Goal: Check status: Check status

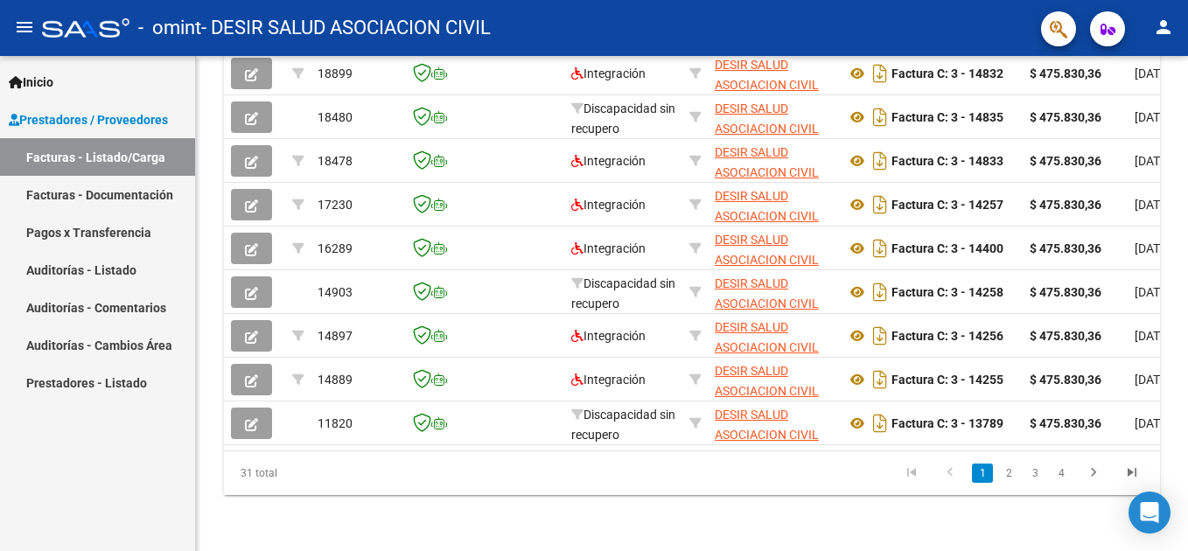
click at [1187, 477] on html "menu - omint - DESIR SALUD ASOCIACION CIVIL person Inicio Instructivos Contacto…" at bounding box center [594, 275] width 1188 height 551
drag, startPoint x: 104, startPoint y: 239, endPoint x: 113, endPoint y: 212, distance: 28.5
click at [104, 238] on link "Pagos x Transferencia" at bounding box center [97, 232] width 195 height 38
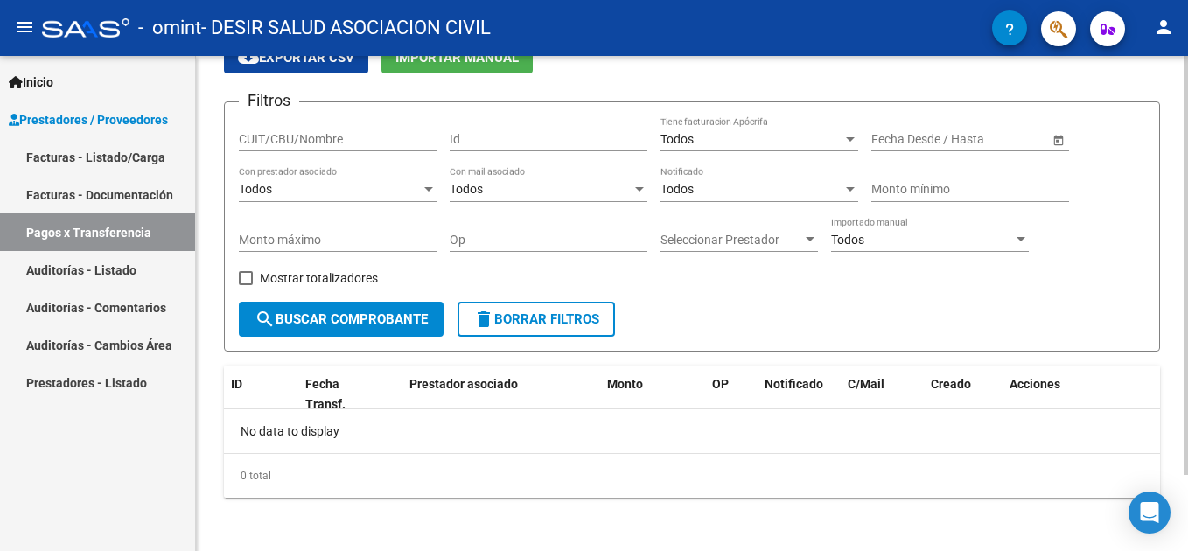
scroll to position [90, 0]
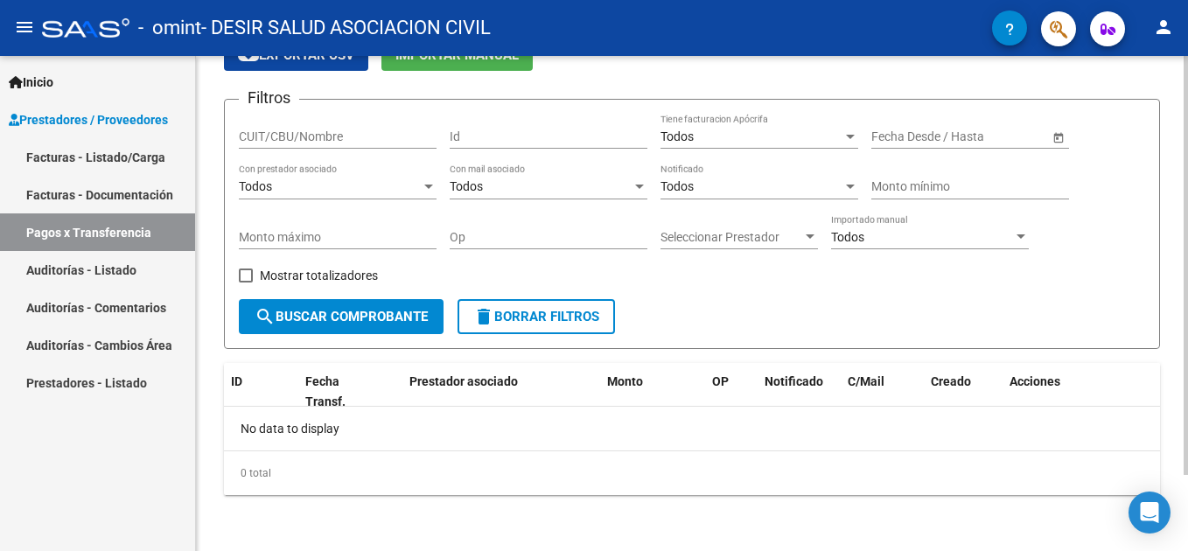
click at [1187, 514] on html "menu - omint - DESIR SALUD ASOCIACION CIVIL person Inicio Instructivos Contacto…" at bounding box center [594, 275] width 1188 height 551
click at [347, 297] on div "Mostrar totalizadores" at bounding box center [315, 281] width 152 height 35
click at [360, 326] on button "search Buscar Comprobante" at bounding box center [341, 316] width 205 height 35
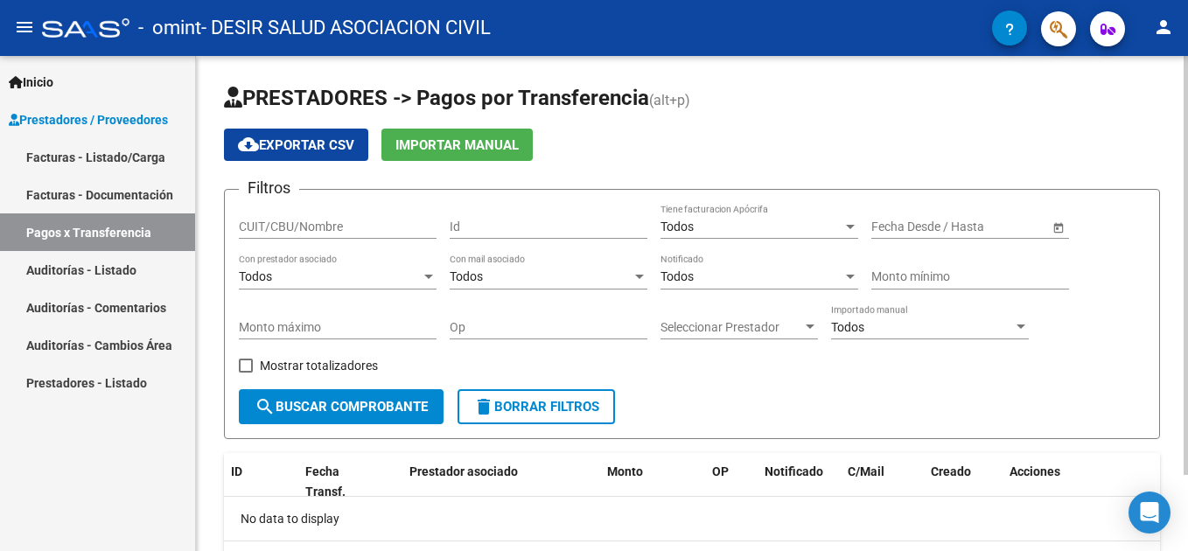
click at [1187, 309] on html "menu - omint - DESIR SALUD ASOCIACION CIVIL person Inicio Instructivos Contacto…" at bounding box center [594, 275] width 1188 height 551
click at [872, 232] on input "text" at bounding box center [903, 227] width 64 height 15
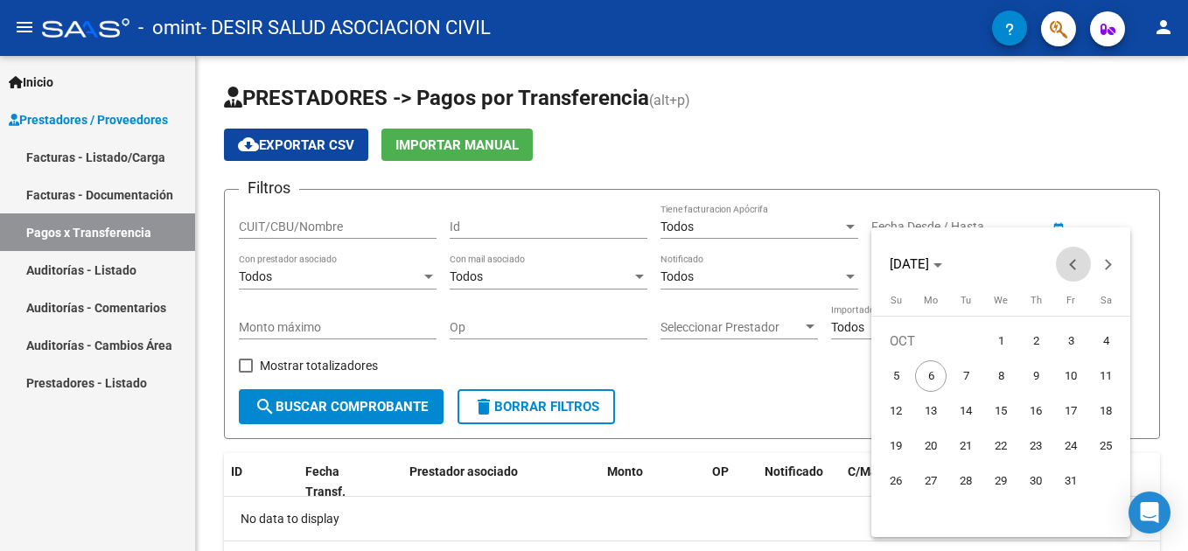
click at [1071, 273] on span "Previous month" at bounding box center [1073, 264] width 35 height 35
click at [936, 368] on span "1" at bounding box center [930, 375] width 31 height 31
type input "[DATE]"
click at [1110, 265] on button "Next month" at bounding box center [1108, 264] width 35 height 35
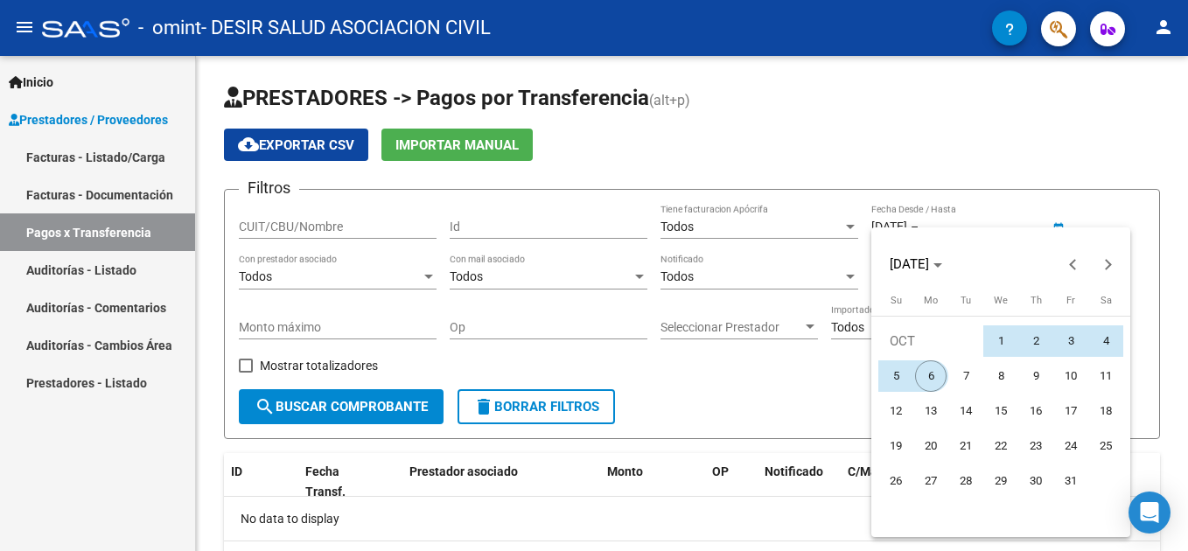
click at [927, 377] on span "6" at bounding box center [930, 375] width 31 height 31
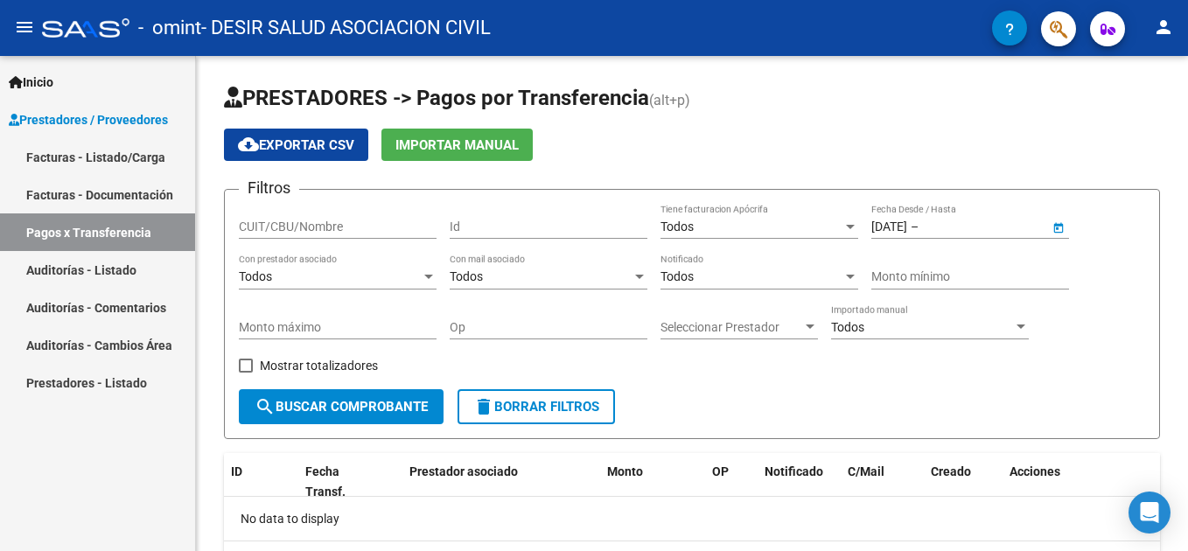
type input "[DATE]"
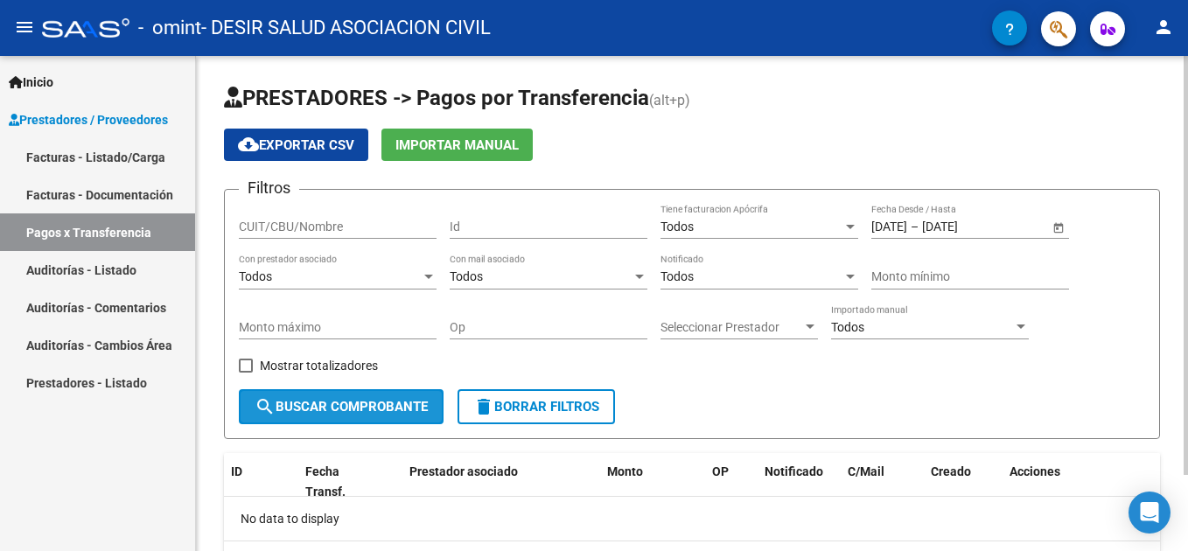
click at [334, 410] on span "search Buscar Comprobante" at bounding box center [341, 407] width 173 height 16
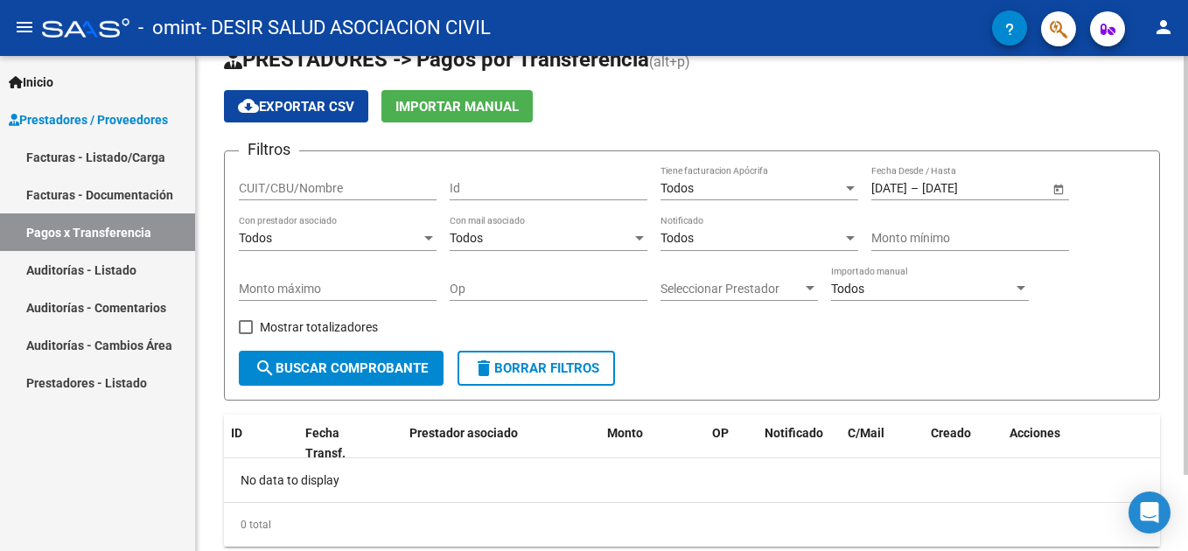
scroll to position [33, 0]
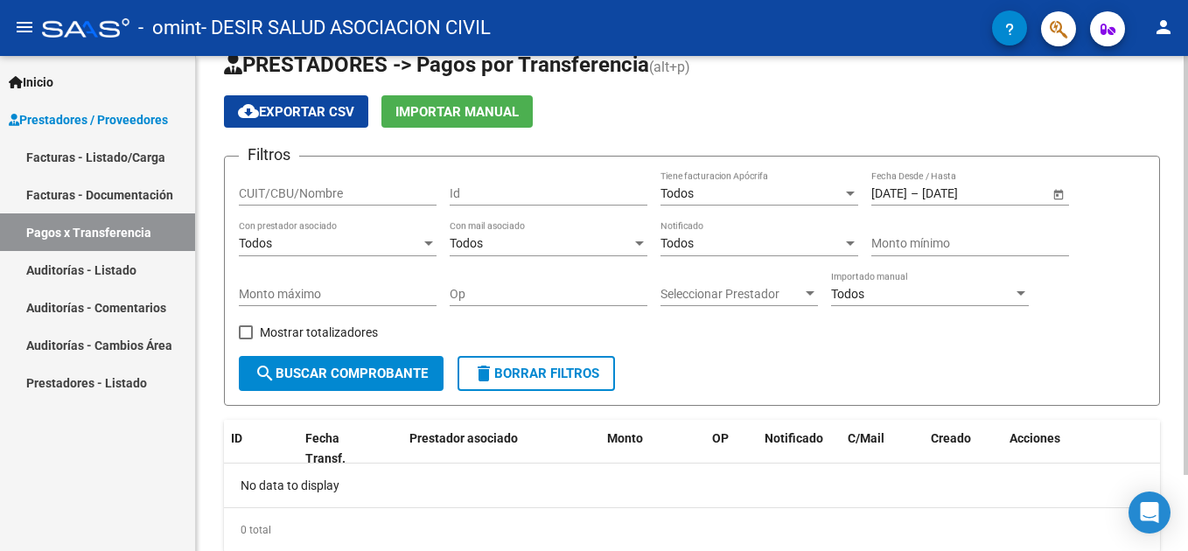
click at [1187, 210] on html "menu - omint - DESIR SALUD ASOCIACION CIVIL person Inicio Instructivos Contacto…" at bounding box center [594, 275] width 1188 height 551
click at [297, 368] on span "search Buscar Comprobante" at bounding box center [341, 374] width 173 height 16
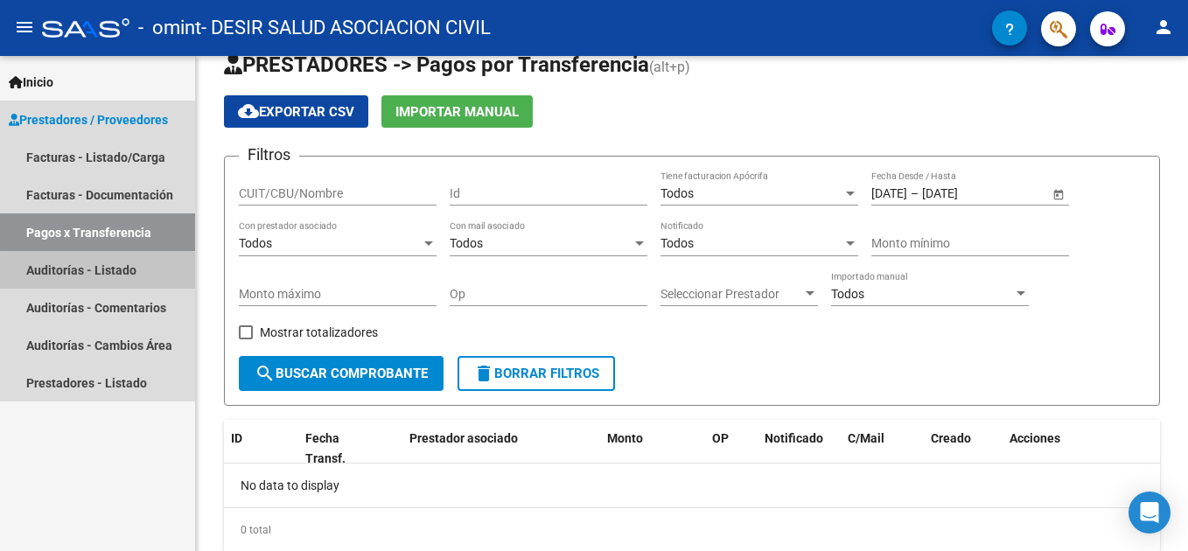
click at [105, 271] on link "Auditorías - Listado" at bounding box center [97, 270] width 195 height 38
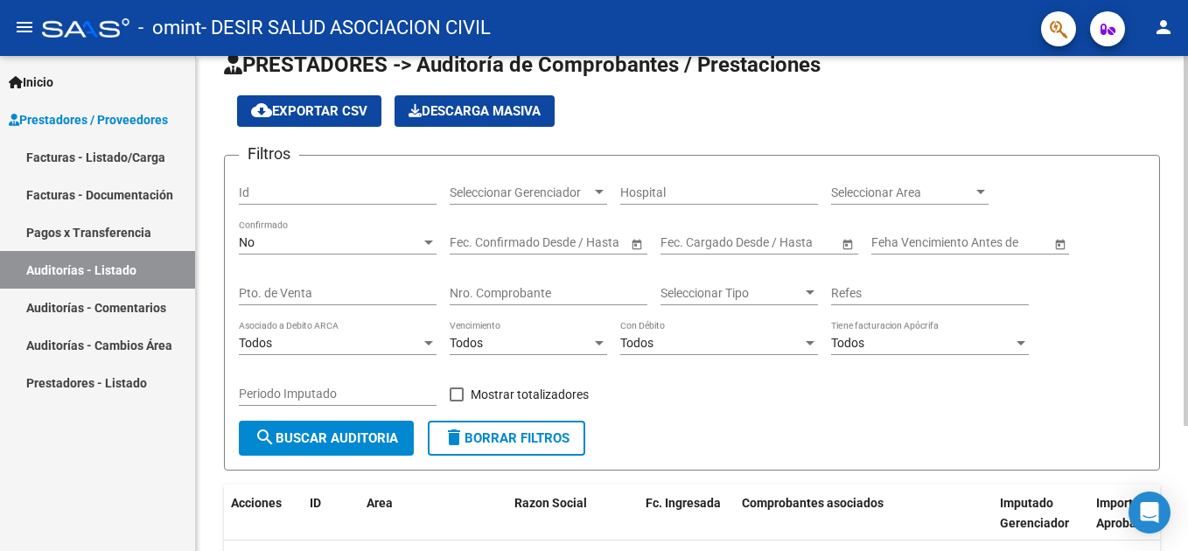
scroll to position [167, 0]
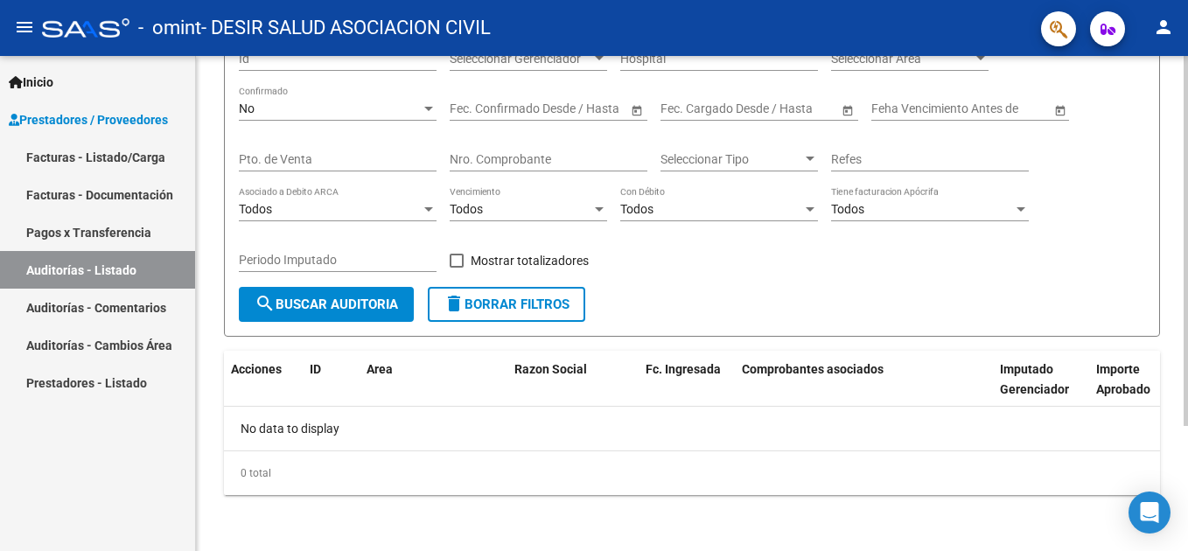
click at [1187, 472] on html "menu - omint - DESIR SALUD ASOCIACION CIVIL person Inicio Instructivos Contacto…" at bounding box center [594, 275] width 1188 height 551
click at [359, 295] on button "search Buscar Auditoria" at bounding box center [326, 304] width 175 height 35
click at [113, 191] on link "Facturas - Documentación" at bounding box center [97, 195] width 195 height 38
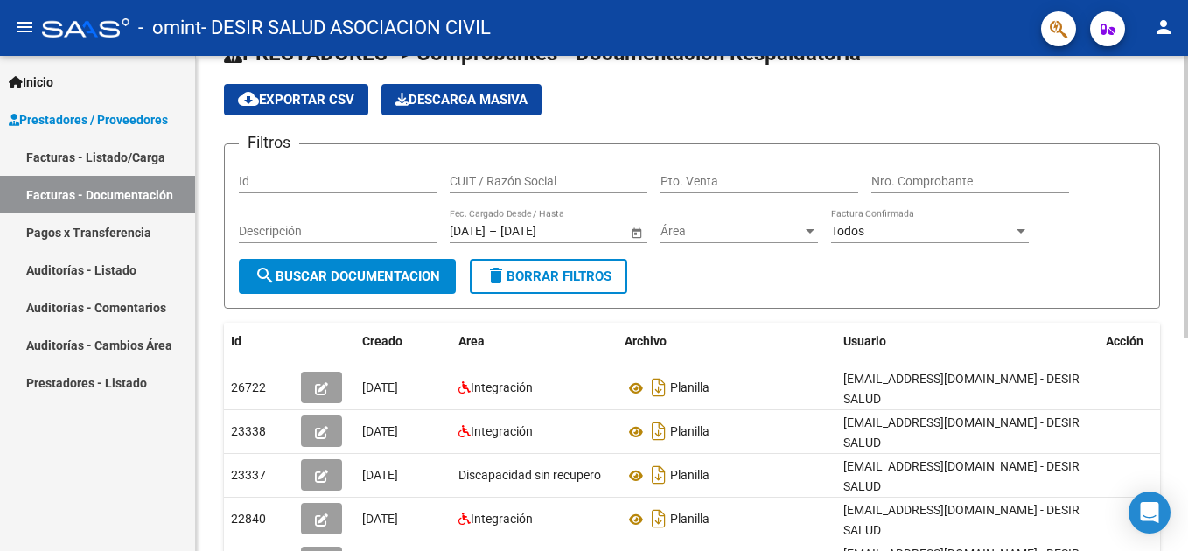
click at [1179, 335] on div "PRESTADORES -> Comprobantes - Documentación Respaldatoria cloud_download Export…" at bounding box center [694, 460] width 997 height 899
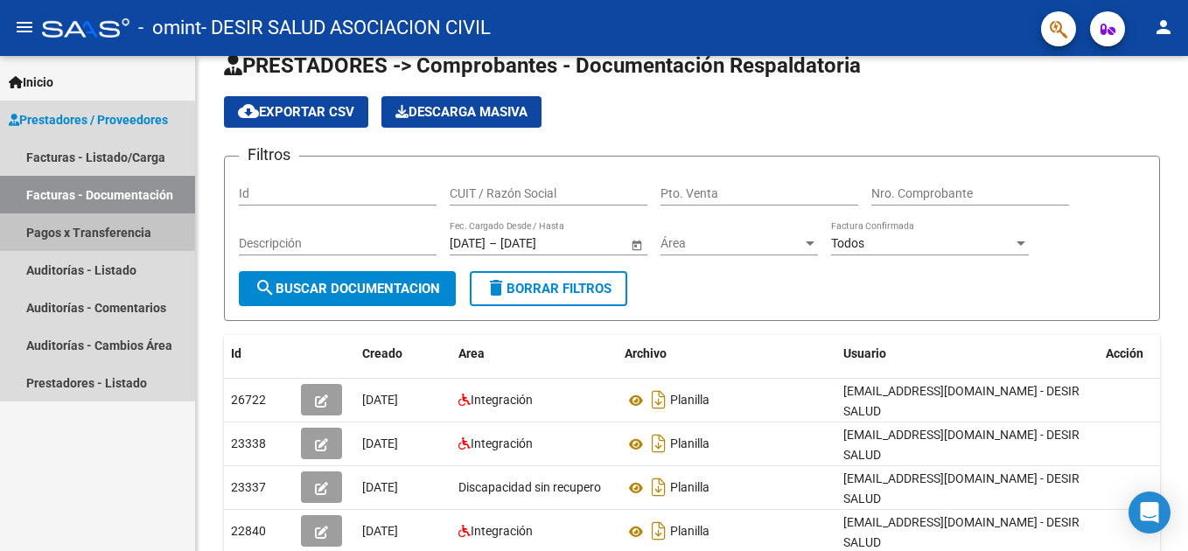
click at [51, 231] on link "Pagos x Transferencia" at bounding box center [97, 232] width 195 height 38
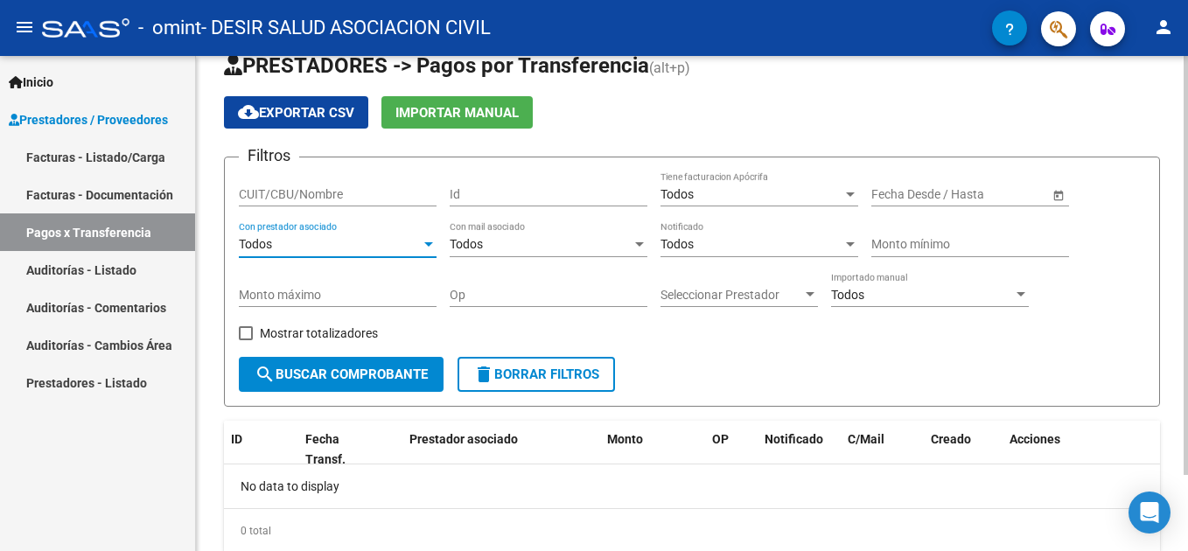
click at [411, 247] on div "Todos" at bounding box center [330, 244] width 182 height 15
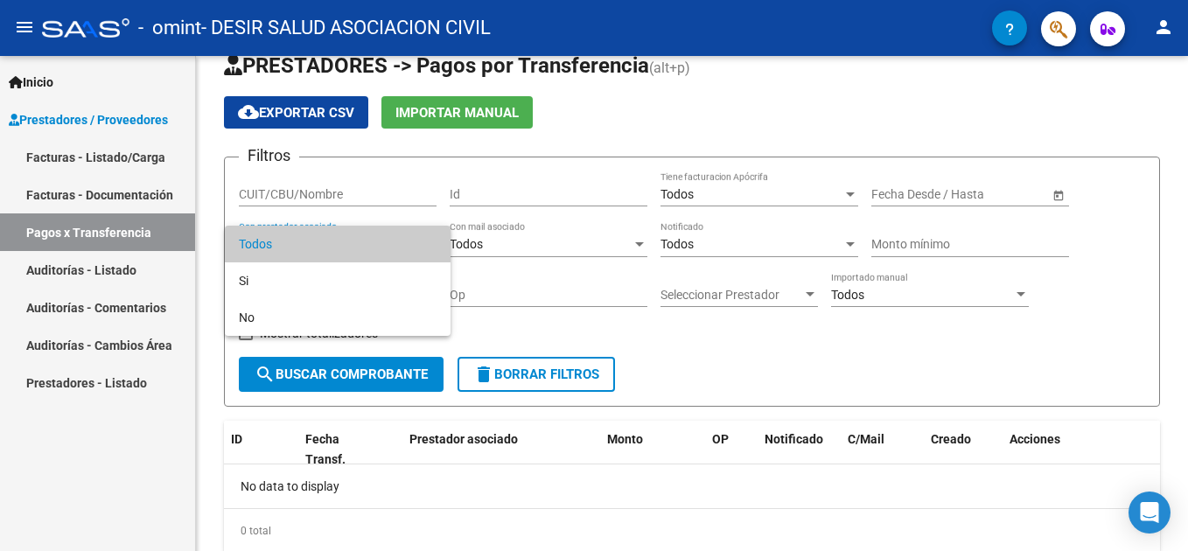
click at [792, 92] on div at bounding box center [594, 275] width 1188 height 551
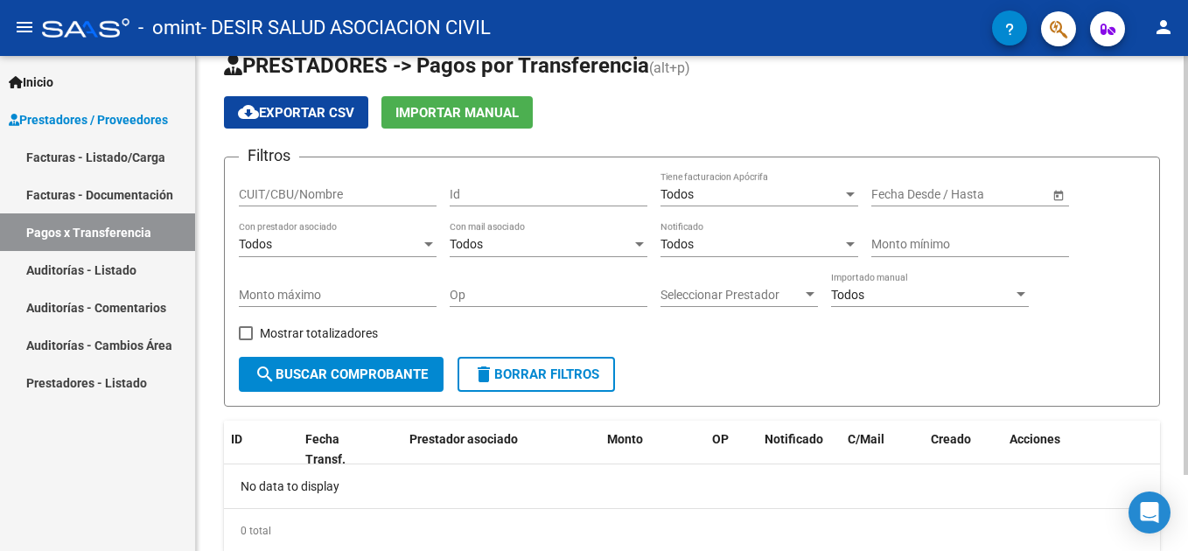
scroll to position [90, 0]
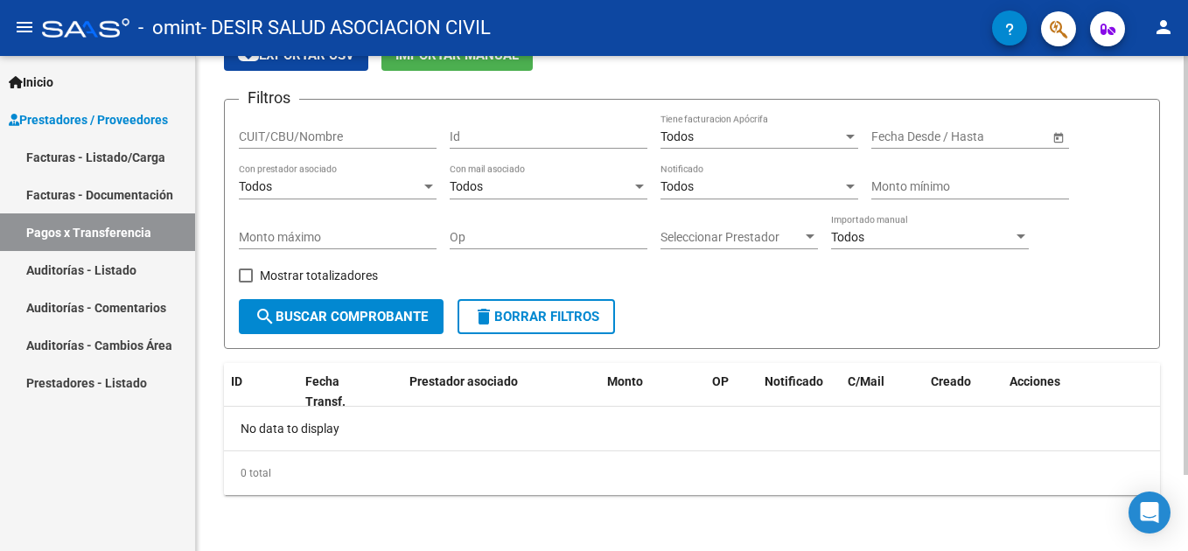
click at [1186, 400] on div at bounding box center [1186, 341] width 4 height 419
click at [242, 275] on span at bounding box center [246, 276] width 14 height 14
click at [245, 283] on input "Mostrar totalizadores" at bounding box center [245, 283] width 1 height 1
checkbox input "true"
click at [276, 301] on button "search Buscar Comprobante" at bounding box center [341, 316] width 205 height 35
